Goal: Task Accomplishment & Management: Use online tool/utility

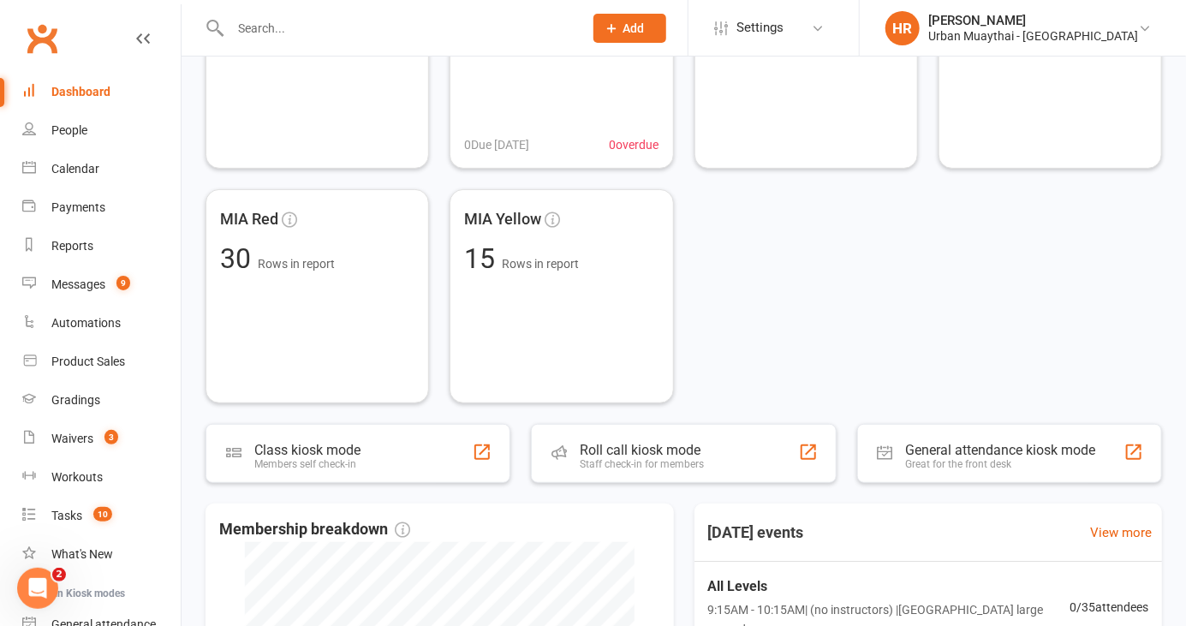
click at [704, 475] on div "Roll call kiosk mode Staff check-in for members" at bounding box center [683, 453] width 305 height 59
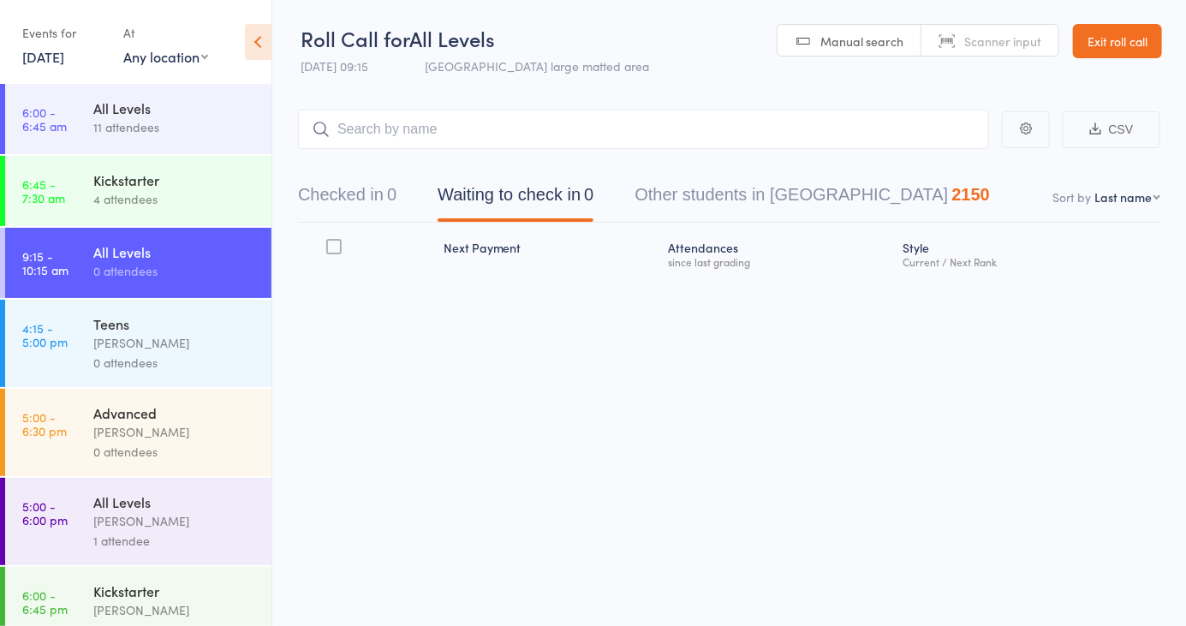
click at [965, 49] on span "Scanner input" at bounding box center [1003, 41] width 77 height 17
click at [584, 137] on input "search" at bounding box center [643, 129] width 691 height 39
click at [365, 206] on button "Checked in 0" at bounding box center [347, 198] width 99 height 45
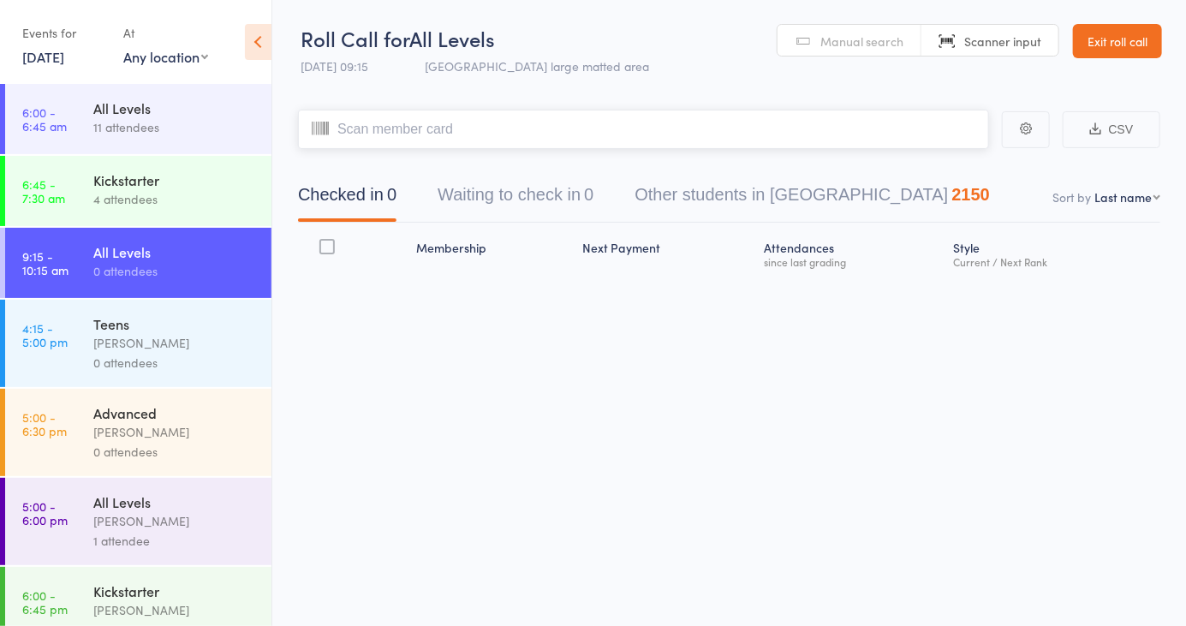
click at [660, 137] on input "search" at bounding box center [643, 129] width 691 height 39
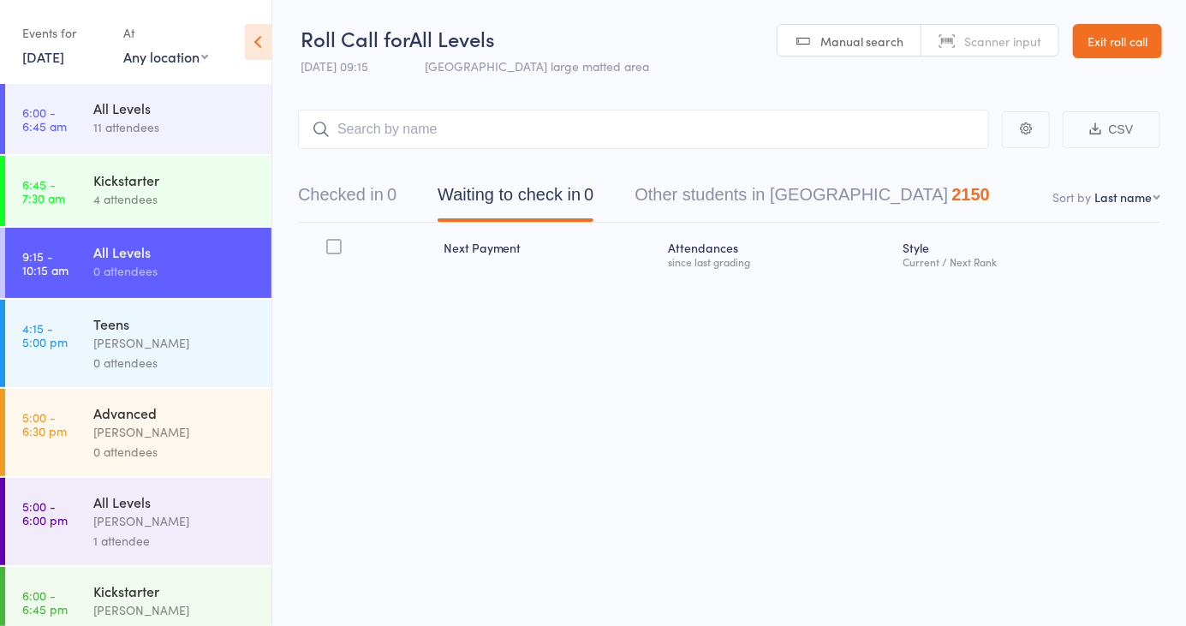
click at [1017, 51] on link "Scanner input" at bounding box center [990, 41] width 137 height 33
click at [769, 134] on input "search" at bounding box center [643, 129] width 691 height 39
click at [385, 134] on input "search" at bounding box center [643, 129] width 691 height 39
click at [1143, 202] on select "First name Last name Birthday today? Behind on payments? Check in time Next pay…" at bounding box center [1128, 196] width 66 height 17
select select "4"
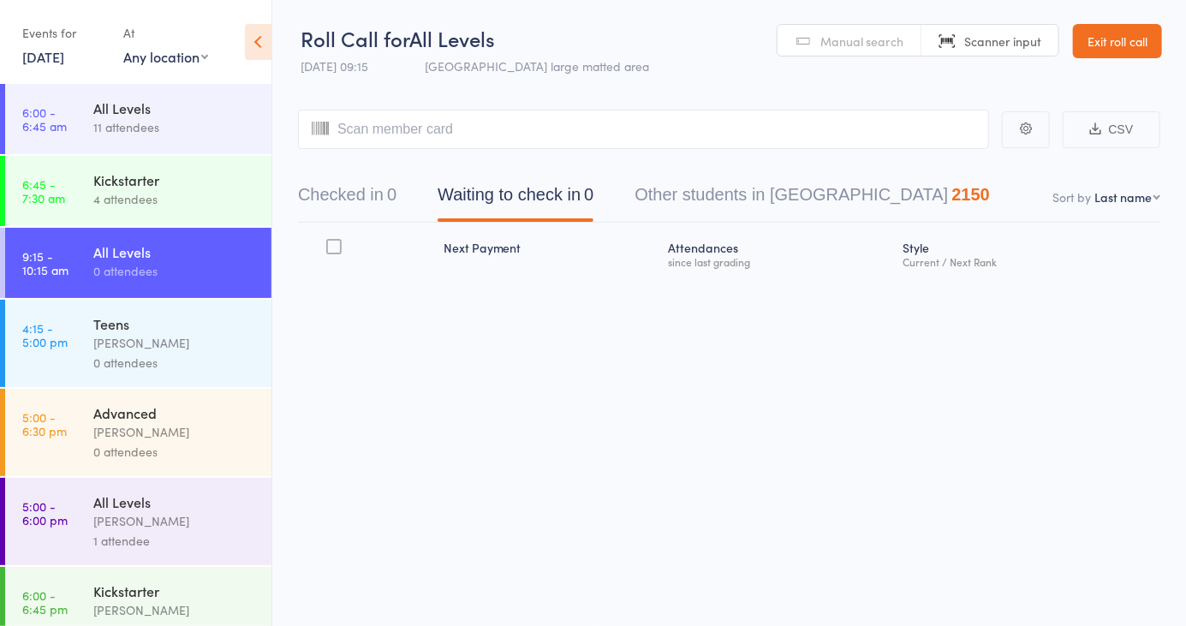
click at [1095, 188] on select "First name Last name Birthday today? Behind on payments? Check in time Next pay…" at bounding box center [1128, 196] width 66 height 17
click at [385, 127] on input "search" at bounding box center [643, 129] width 691 height 39
click at [358, 123] on input "search" at bounding box center [643, 129] width 691 height 39
click at [328, 192] on button "Checked in 0" at bounding box center [347, 198] width 99 height 45
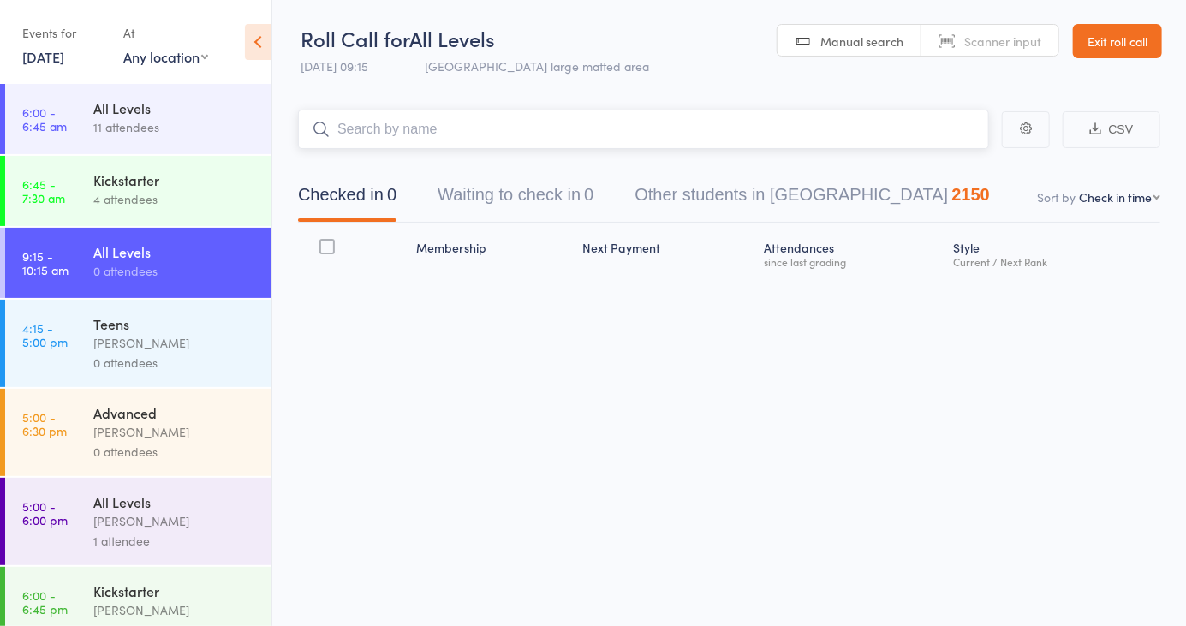
click at [443, 134] on input "search" at bounding box center [643, 129] width 691 height 39
click at [967, 36] on span "Scanner input" at bounding box center [1003, 41] width 77 height 17
click at [670, 123] on input "search" at bounding box center [643, 129] width 691 height 39
type input "5724"
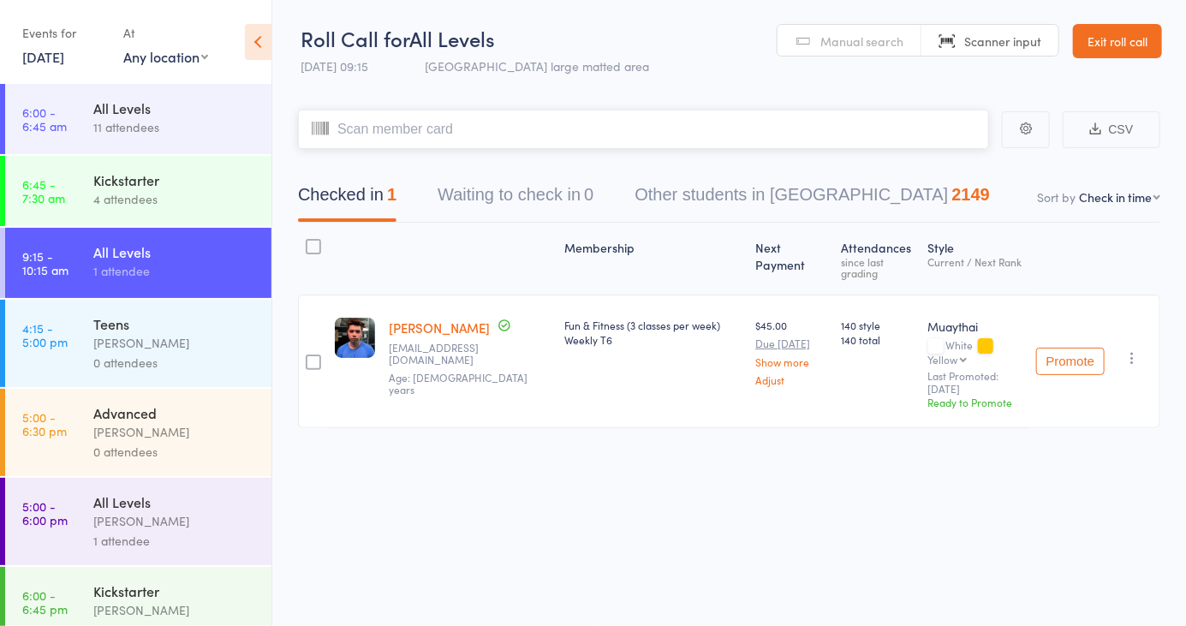
click at [442, 137] on input "search" at bounding box center [643, 129] width 691 height 39
click at [393, 124] on input "search" at bounding box center [643, 129] width 691 height 39
type input "0740"
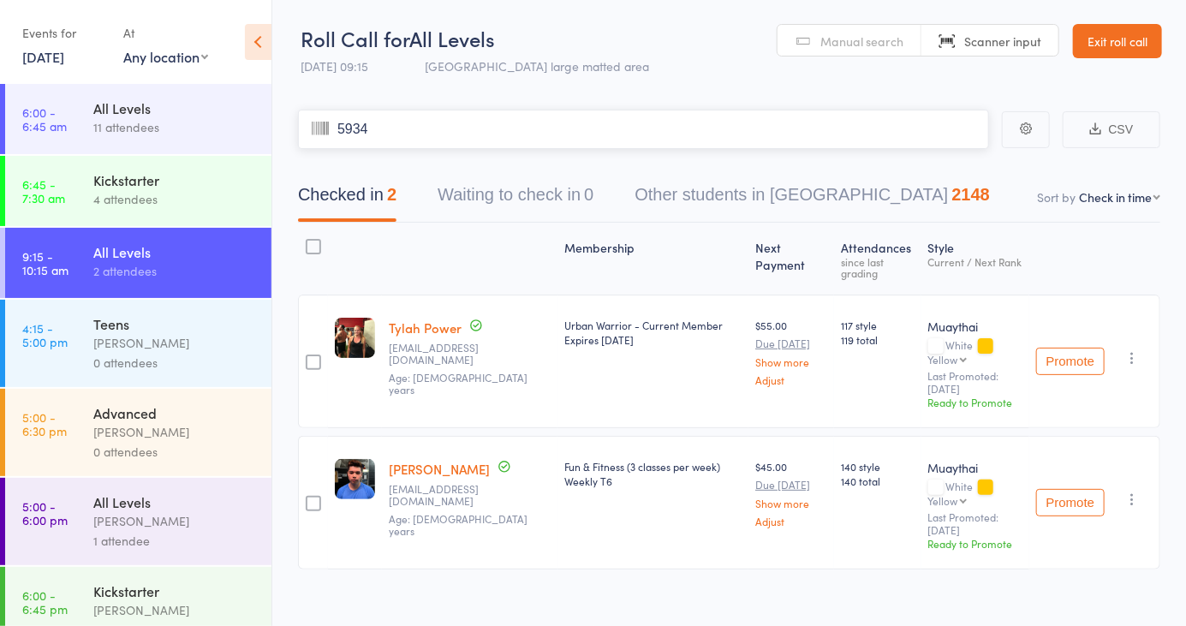
type input "5934"
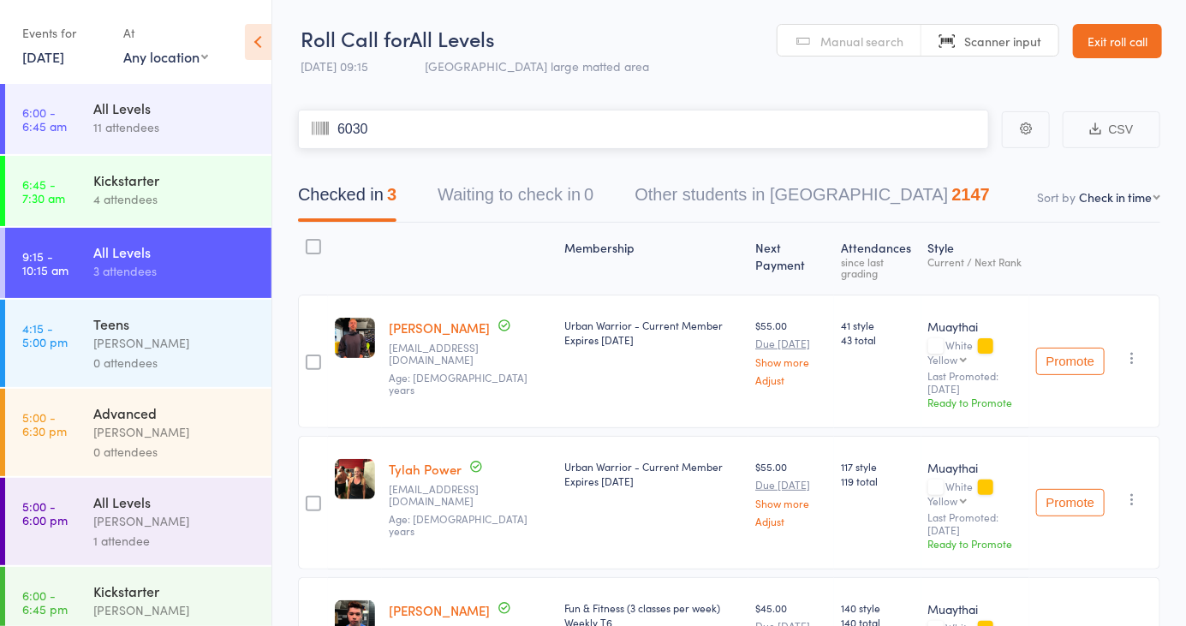
type input "6030"
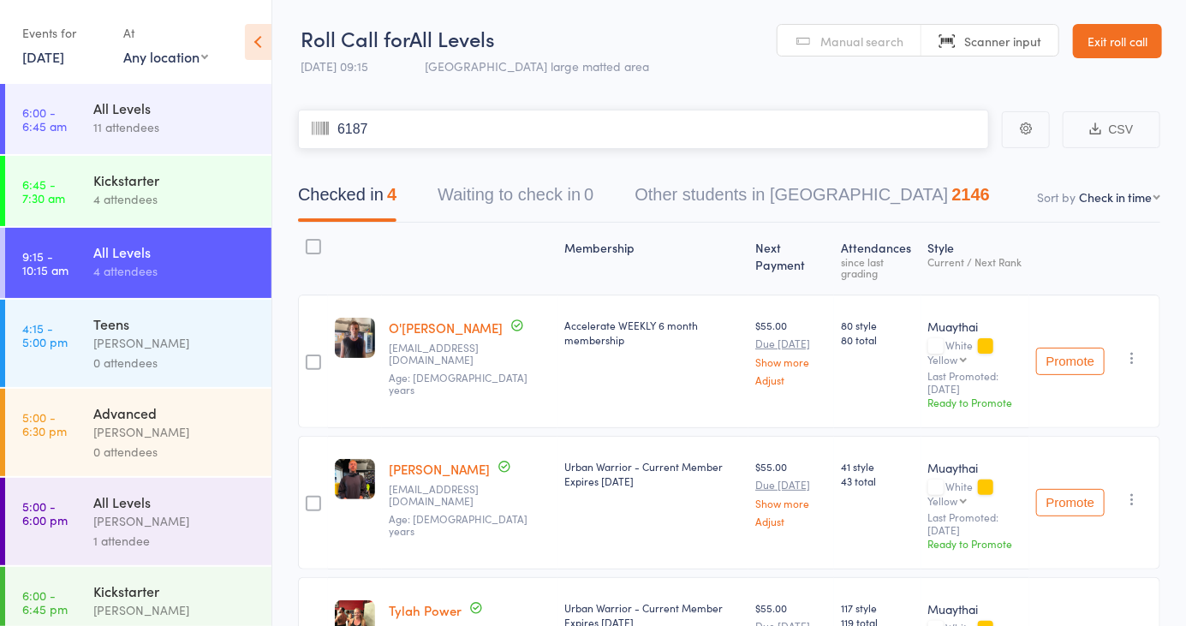
type input "6187"
type input "0745"
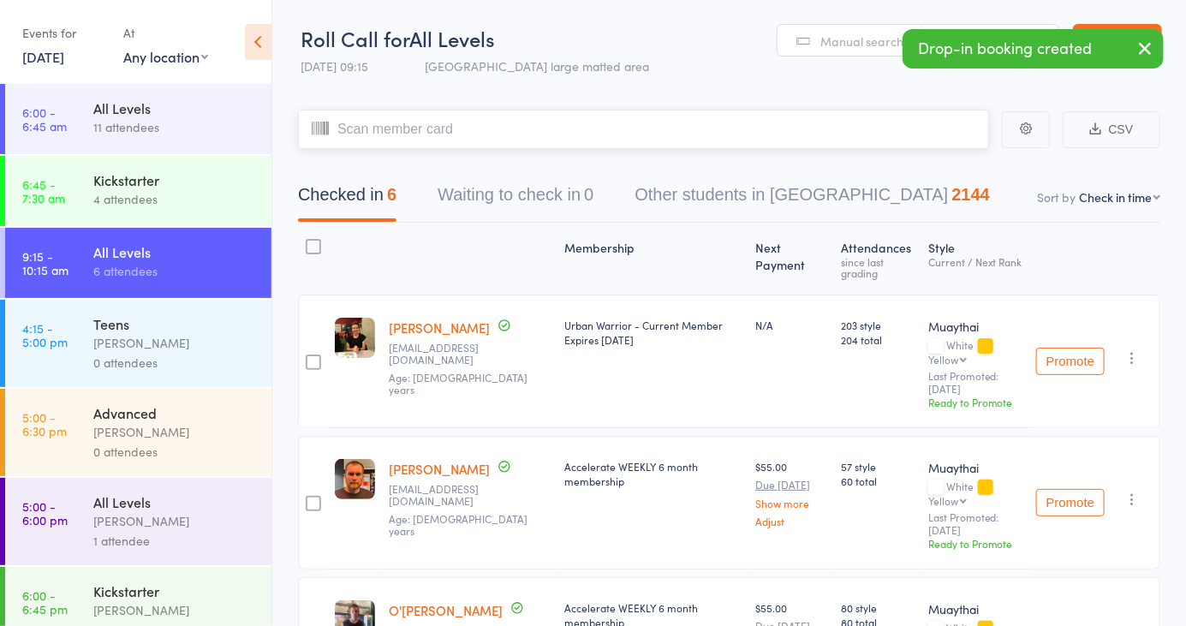
click at [382, 132] on input "search" at bounding box center [643, 129] width 691 height 39
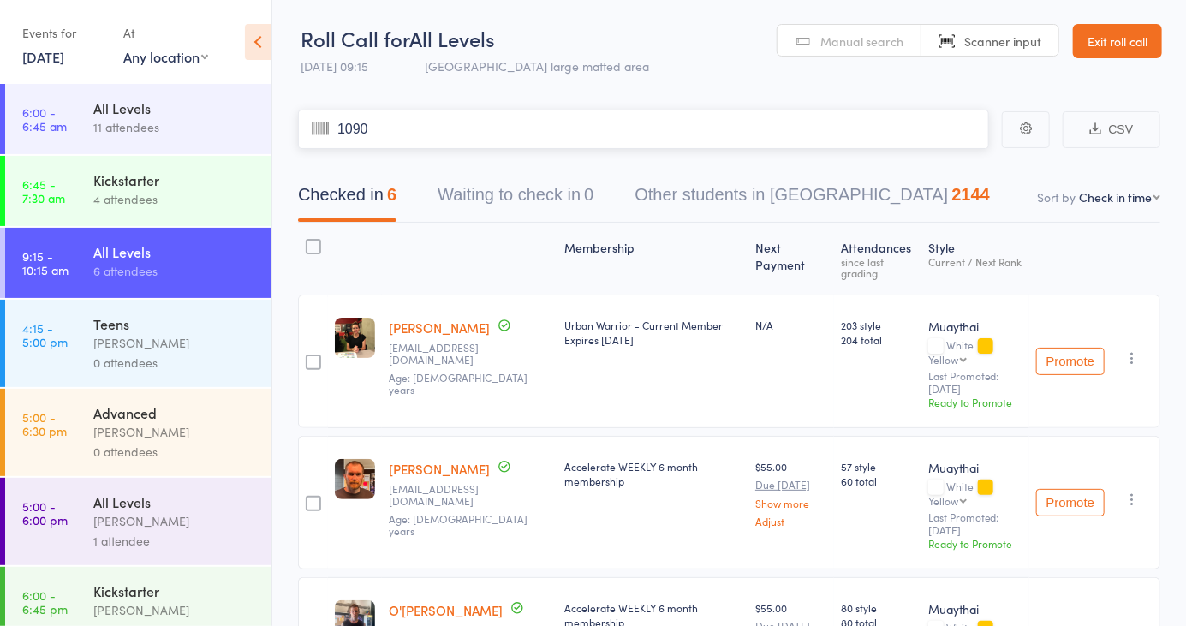
type input "1090"
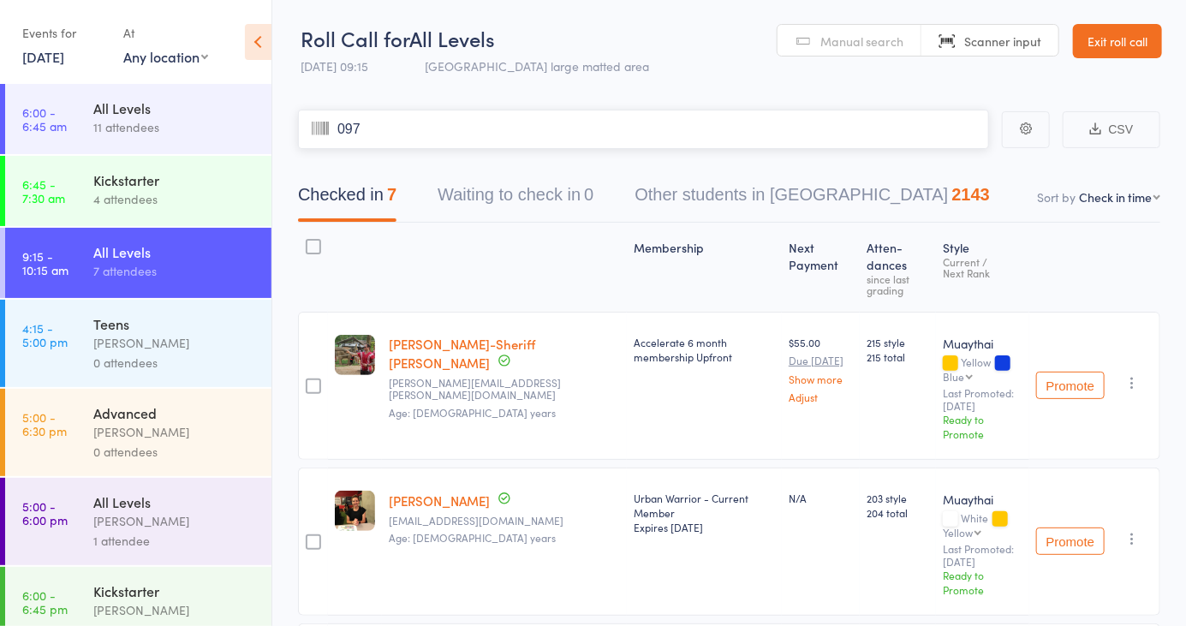
type input "0976"
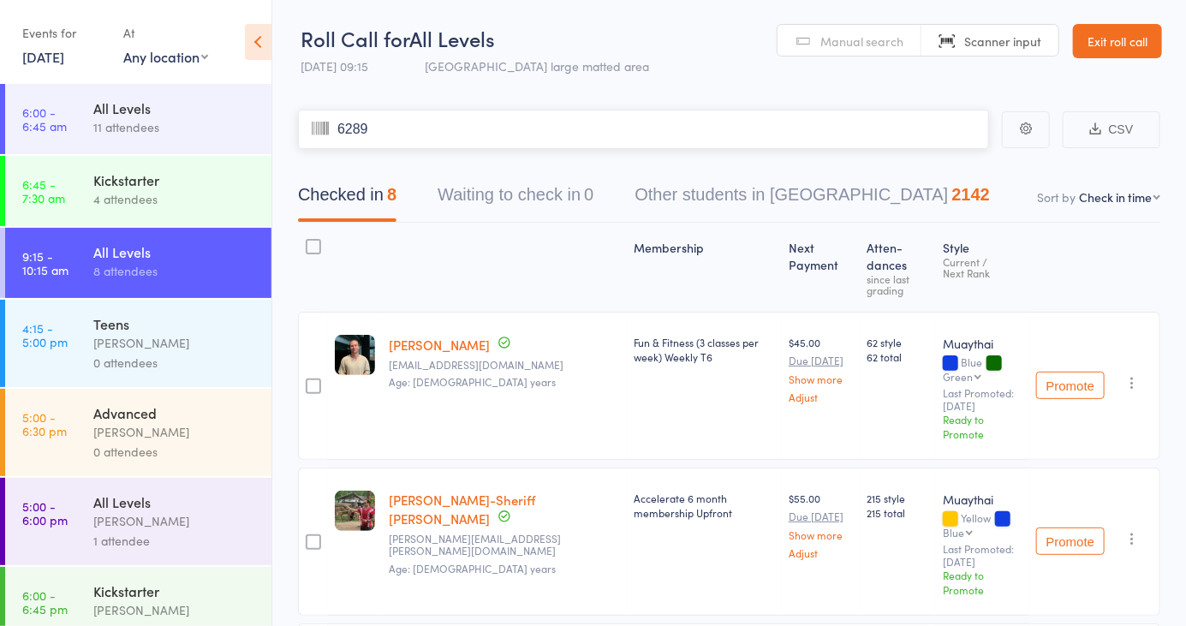
type input "6289"
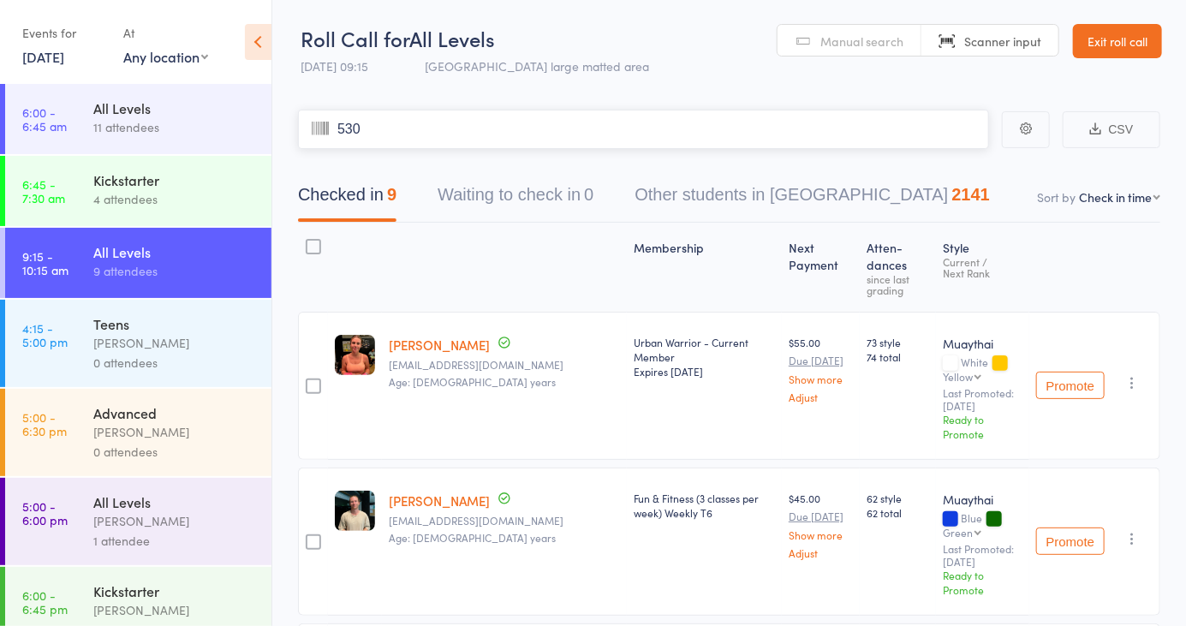
type input "5300"
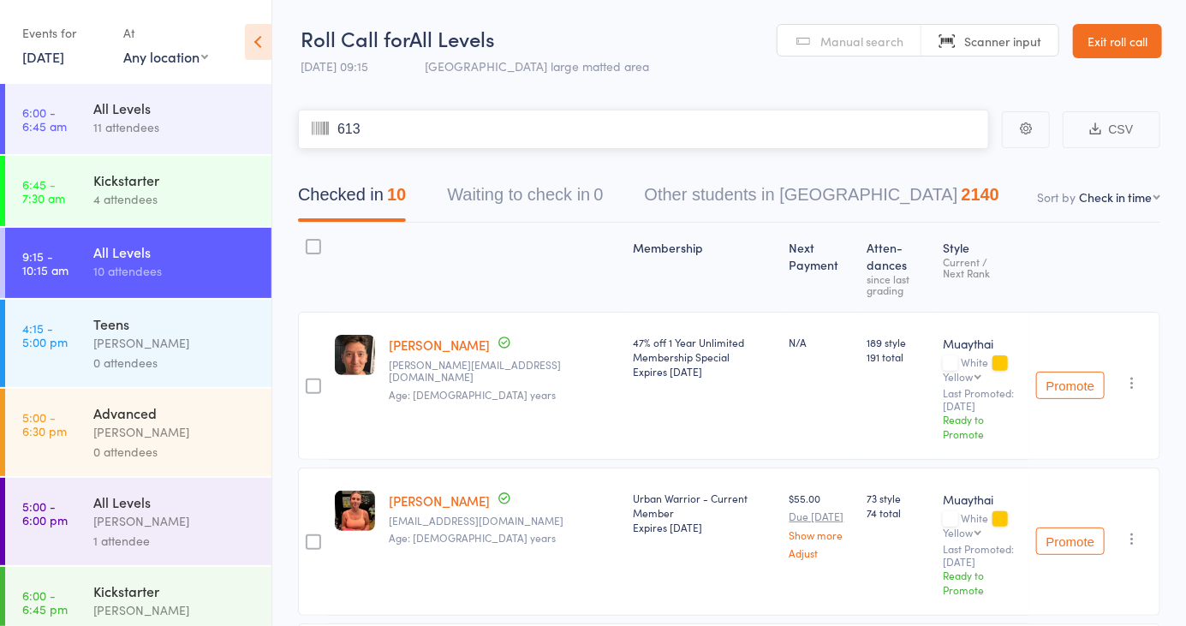
type input "6136"
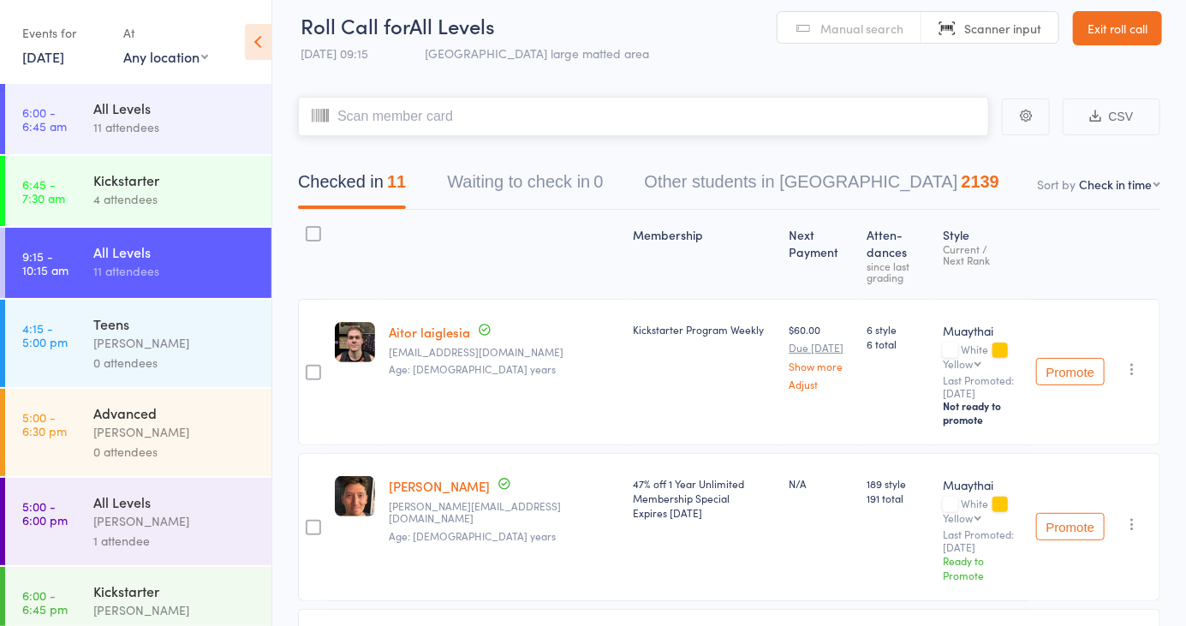
scroll to position [62, 0]
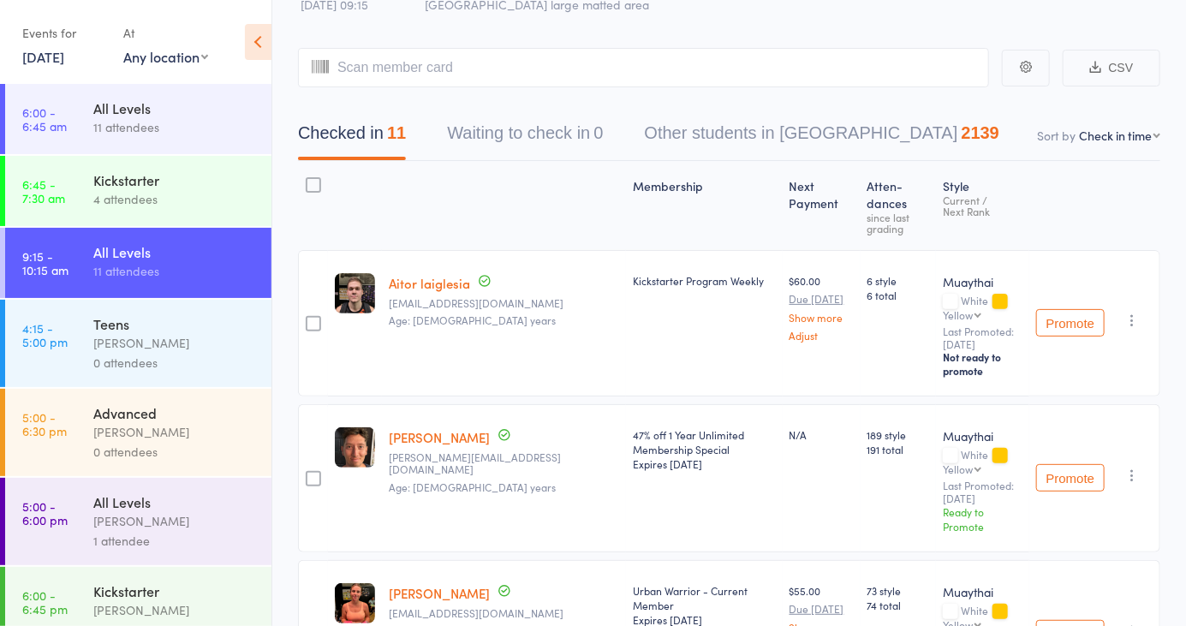
click at [1139, 312] on icon "button" at bounding box center [1132, 320] width 17 height 17
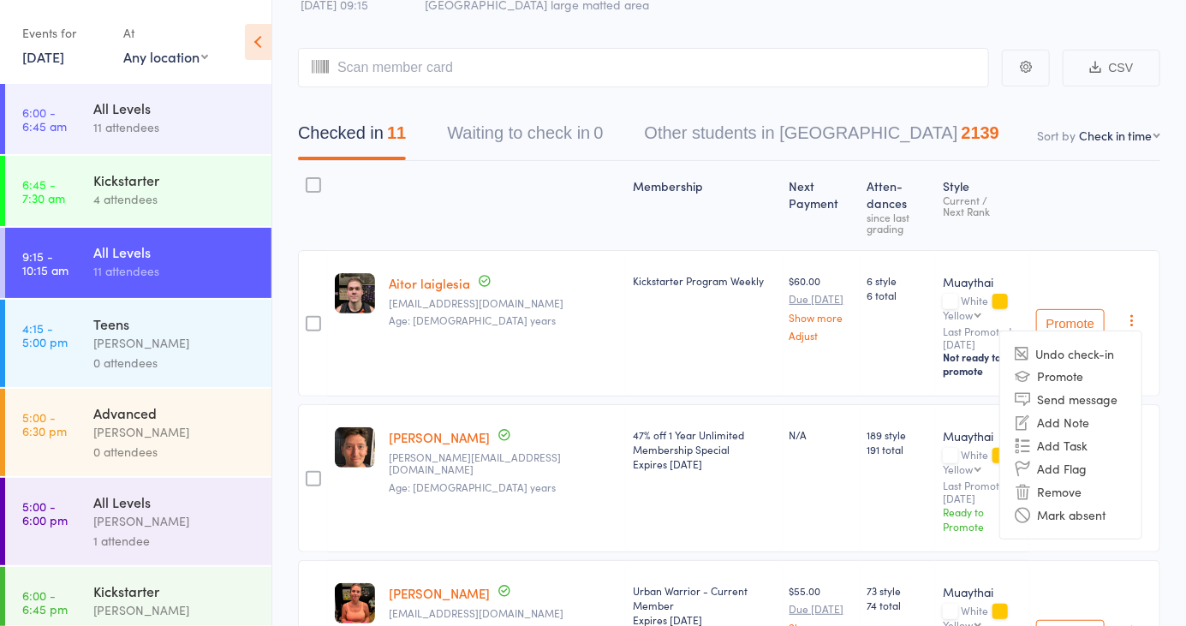
click at [1113, 481] on li "Remove" at bounding box center [1071, 492] width 141 height 23
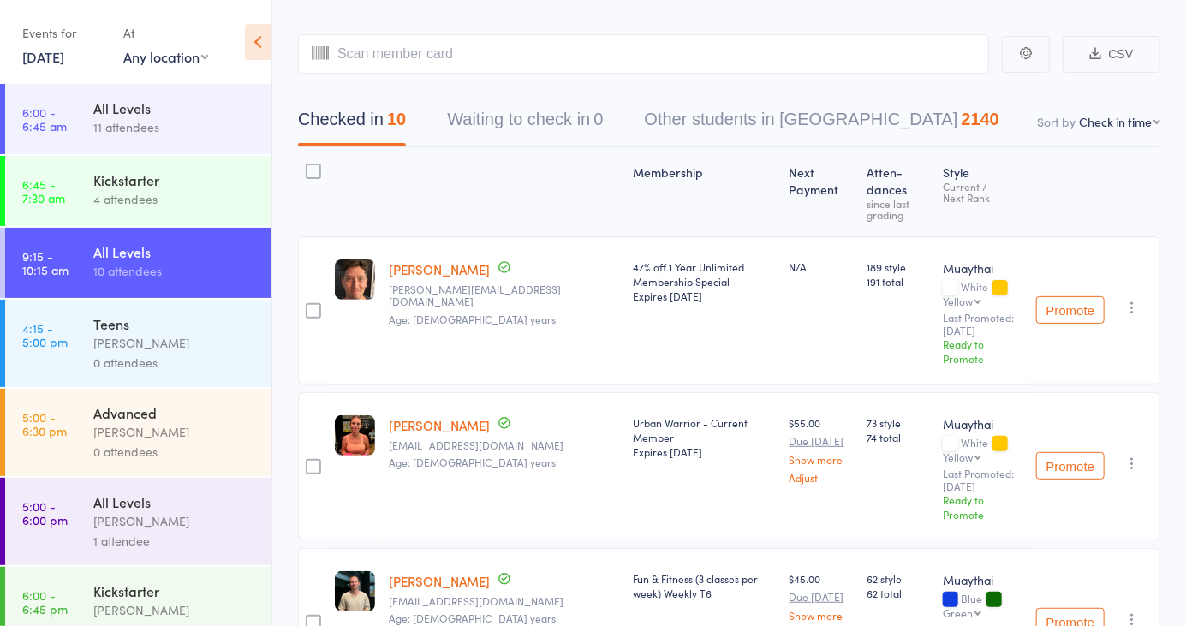
scroll to position [73, 0]
